Goal: Transaction & Acquisition: Purchase product/service

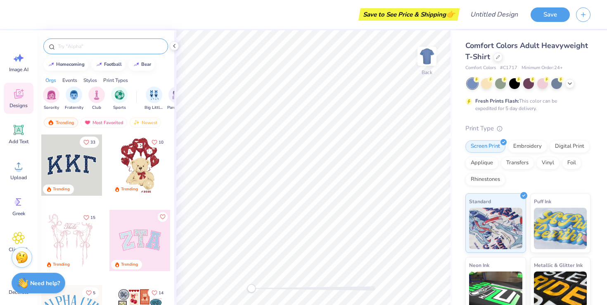
click at [81, 50] on div at bounding box center [105, 46] width 125 height 16
click at [86, 45] on input "text" at bounding box center [110, 46] width 106 height 8
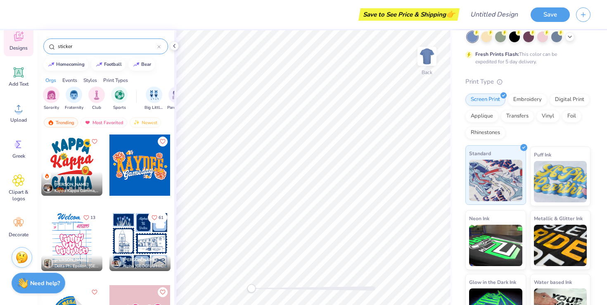
scroll to position [75, 0]
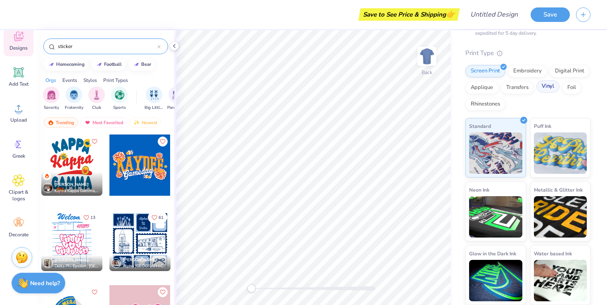
type input "sticker"
click at [538, 86] on div "Vinyl" at bounding box center [548, 86] width 23 height 12
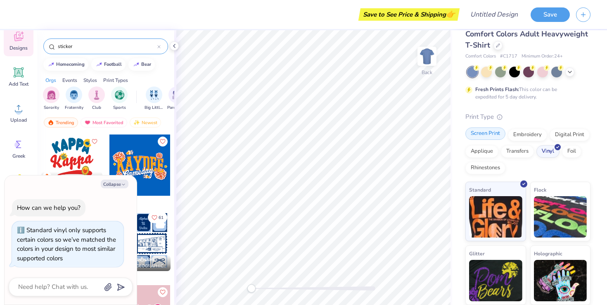
click at [481, 133] on div "Screen Print" at bounding box center [486, 133] width 40 height 12
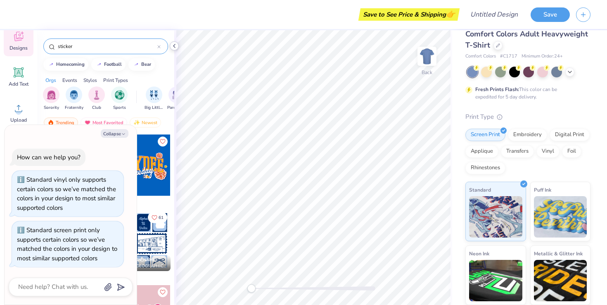
click at [176, 45] on icon at bounding box center [174, 46] width 7 height 7
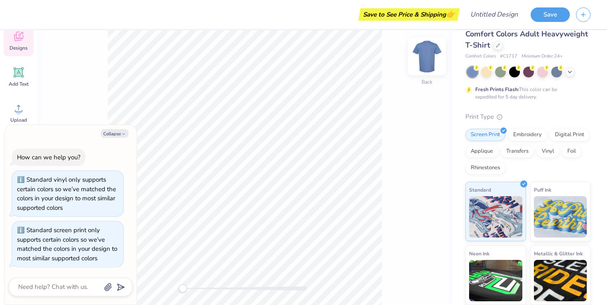
click at [434, 55] on img at bounding box center [427, 56] width 33 height 33
click at [499, 46] on icon at bounding box center [498, 45] width 4 height 4
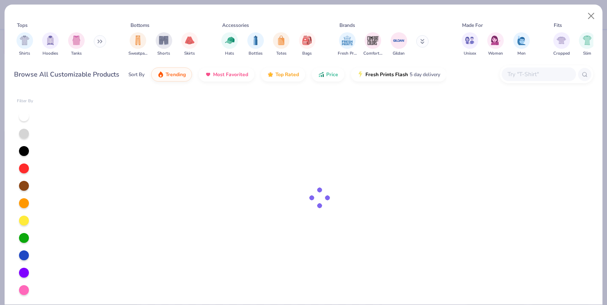
type textarea "x"
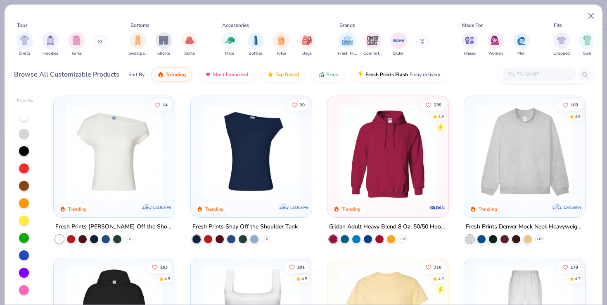
click at [527, 74] on input "text" at bounding box center [539, 74] width 64 height 10
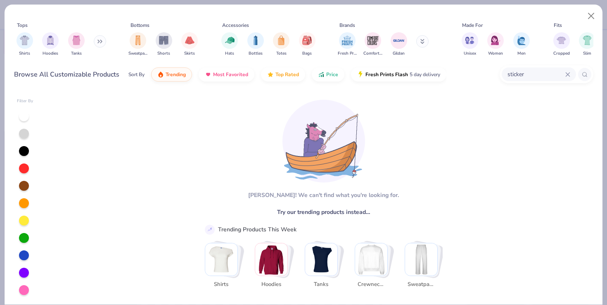
click at [519, 74] on input "sticker" at bounding box center [536, 74] width 59 height 10
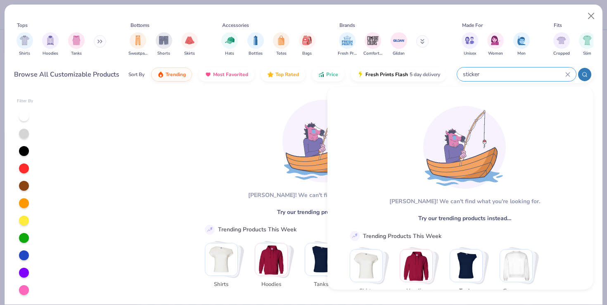
click at [519, 74] on input "sticker" at bounding box center [513, 74] width 103 height 10
type input "stickviner"
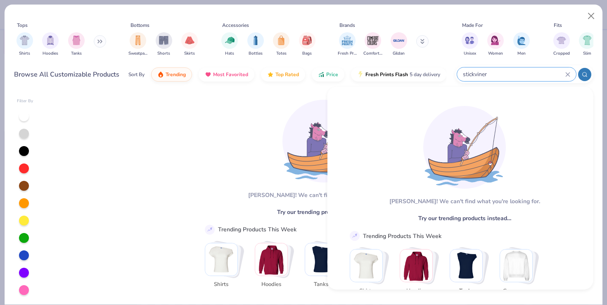
click at [570, 75] on icon at bounding box center [568, 74] width 5 height 5
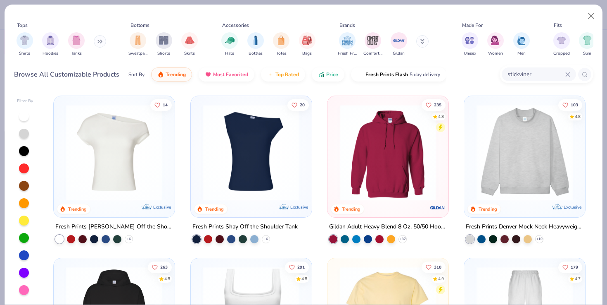
click at [569, 75] on icon at bounding box center [568, 74] width 4 height 4
type input "vinyl"
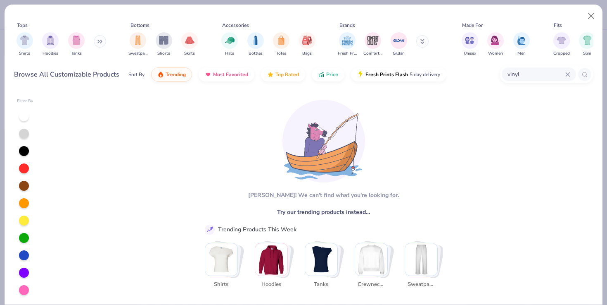
click at [567, 73] on icon at bounding box center [568, 74] width 4 height 4
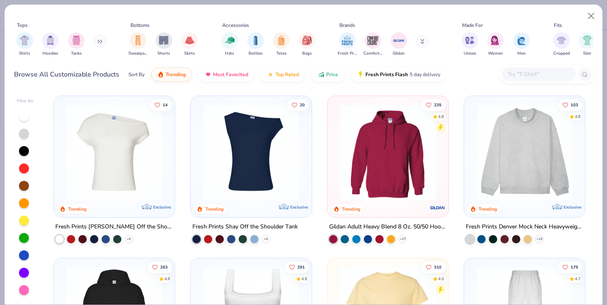
click at [101, 43] on button at bounding box center [100, 41] width 12 height 12
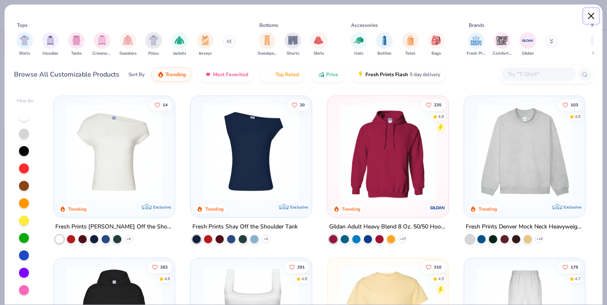
click at [590, 12] on button "Close" at bounding box center [592, 16] width 16 height 16
type textarea "x"
